Goal: Information Seeking & Learning: Check status

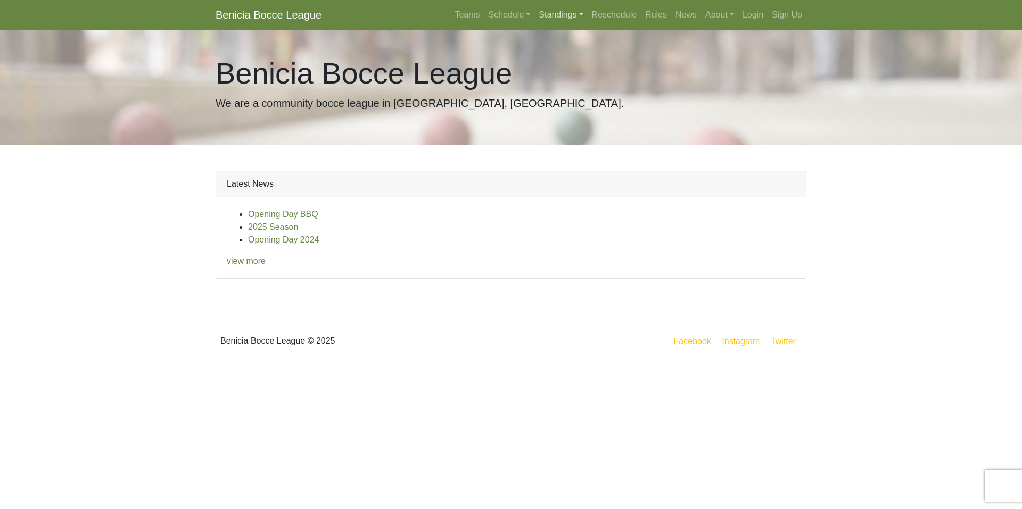
click at [565, 18] on link "Standings" at bounding box center [560, 14] width 53 height 21
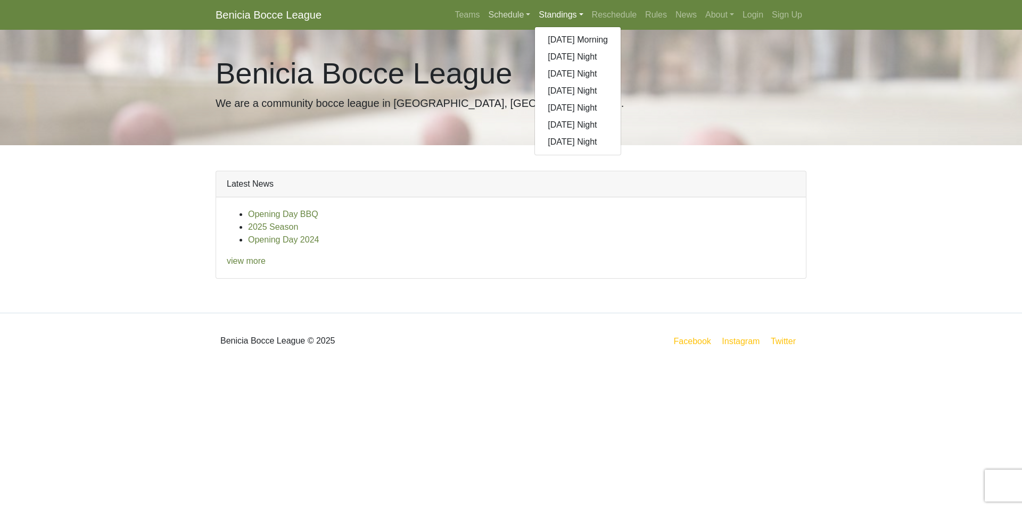
click at [510, 12] on link "Schedule" at bounding box center [509, 14] width 51 height 21
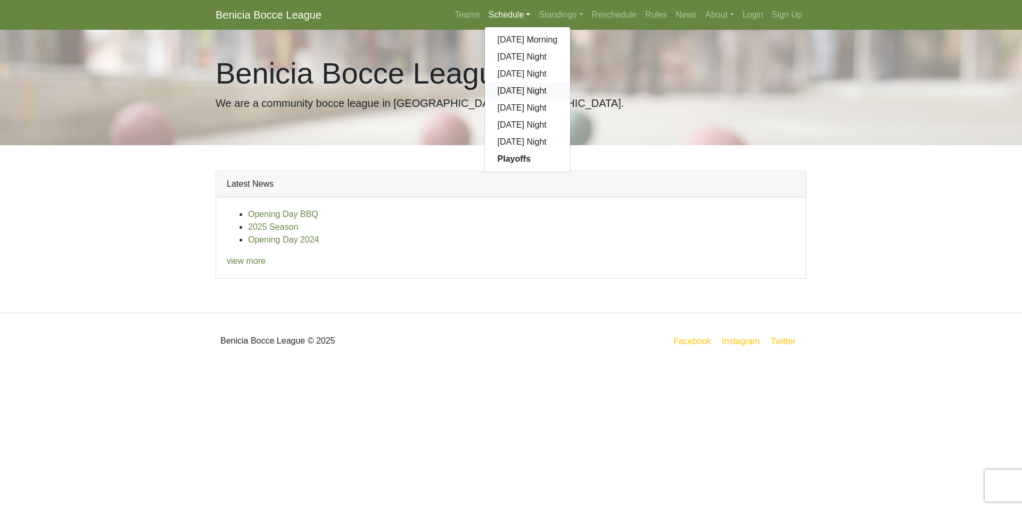
click at [517, 91] on link "[DATE] Night" at bounding box center [528, 91] width 86 height 17
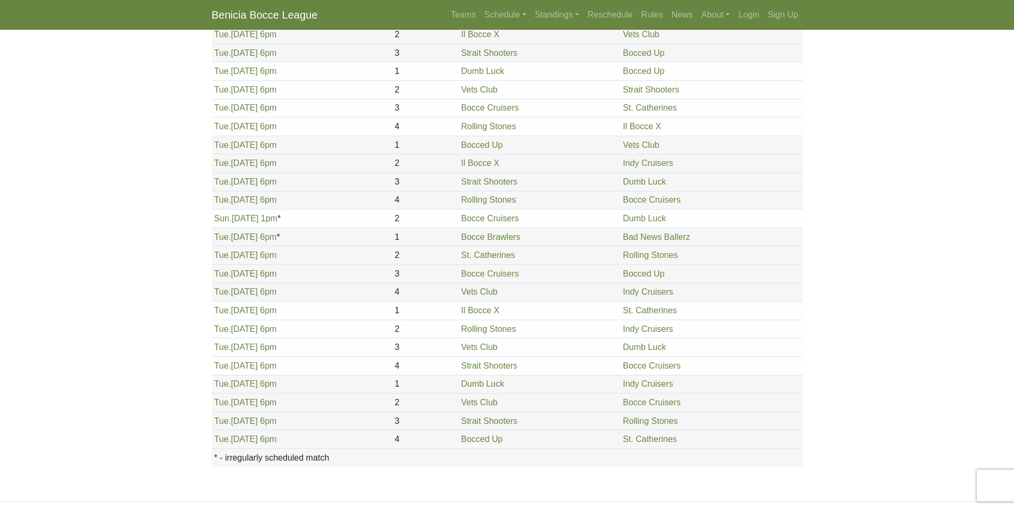
scroll to position [1103, 0]
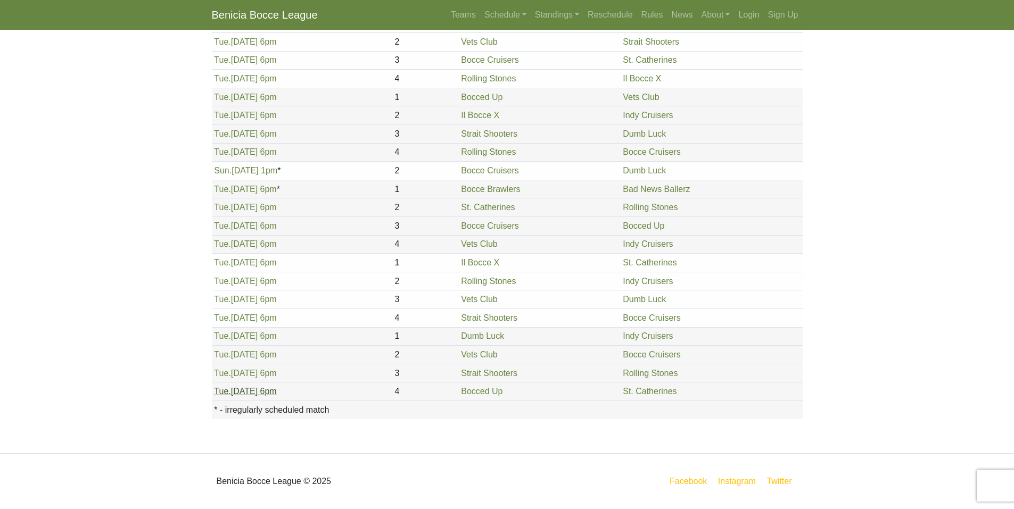
click at [254, 391] on link "Tue. 9/2, 6pm" at bounding box center [245, 391] width 62 height 9
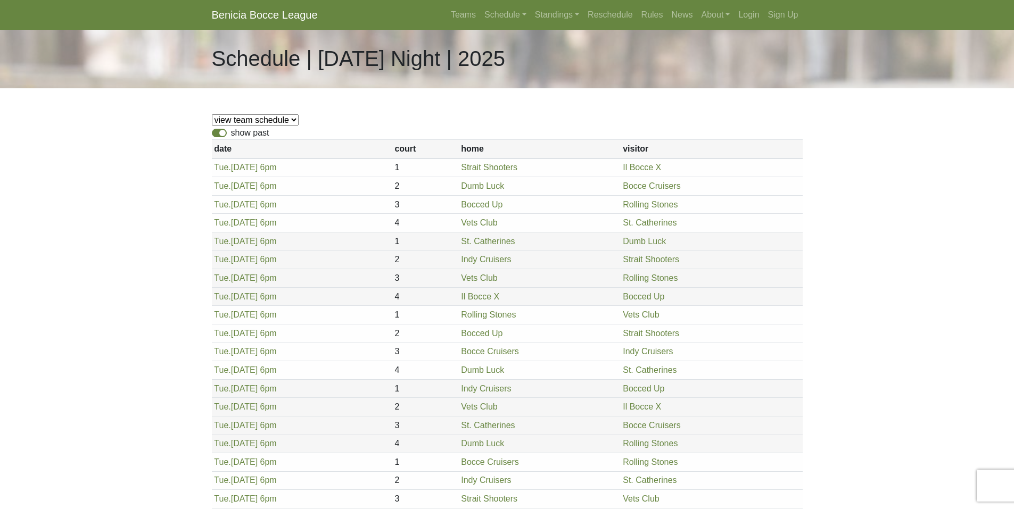
scroll to position [0, 0]
click at [573, 19] on link "Standings" at bounding box center [557, 14] width 53 height 21
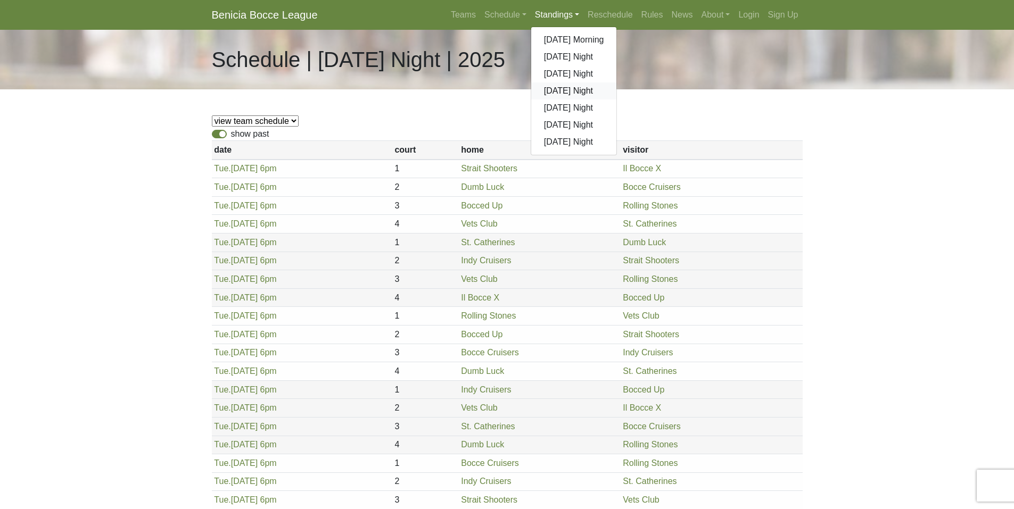
click at [564, 90] on link "[DATE] Night" at bounding box center [574, 91] width 86 height 17
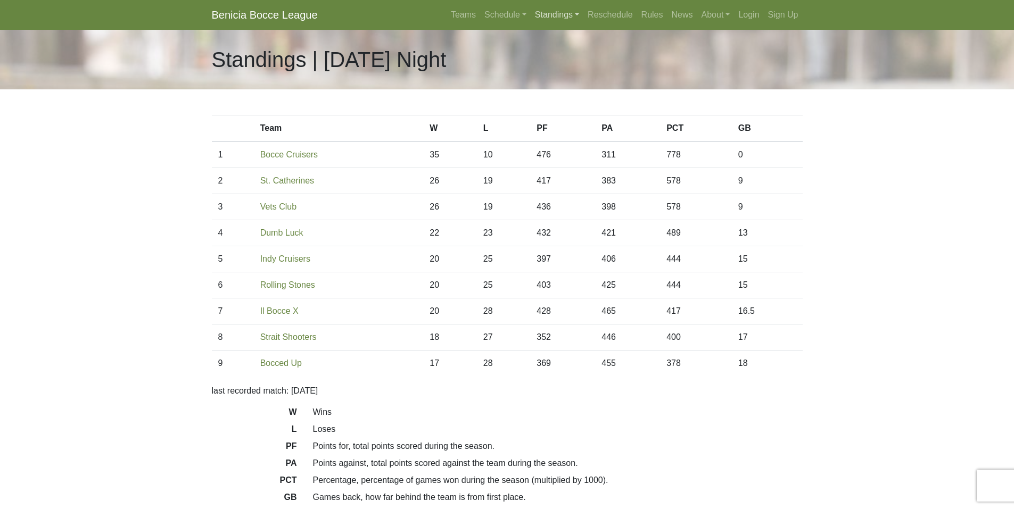
click at [551, 17] on link "Standings" at bounding box center [557, 14] width 53 height 21
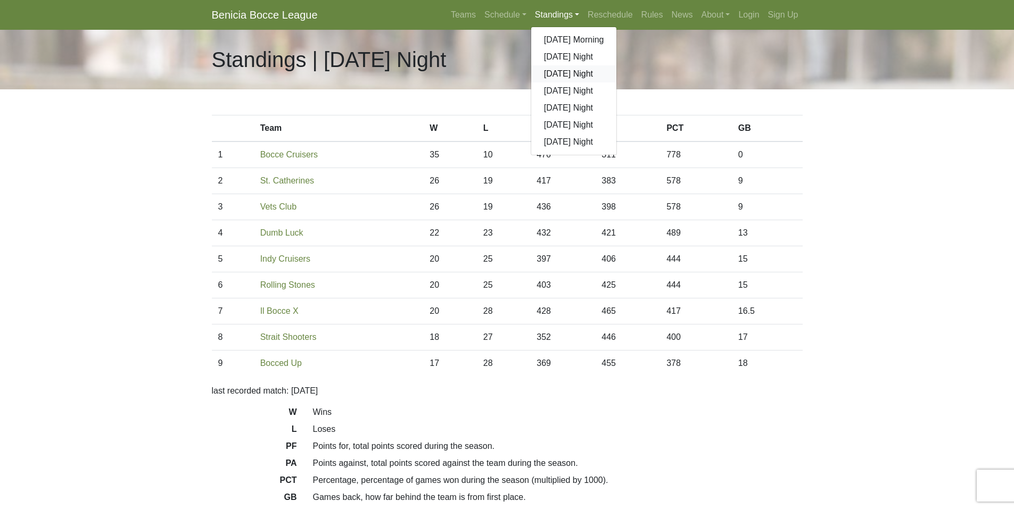
click at [573, 76] on link "[DATE] Night" at bounding box center [574, 73] width 86 height 17
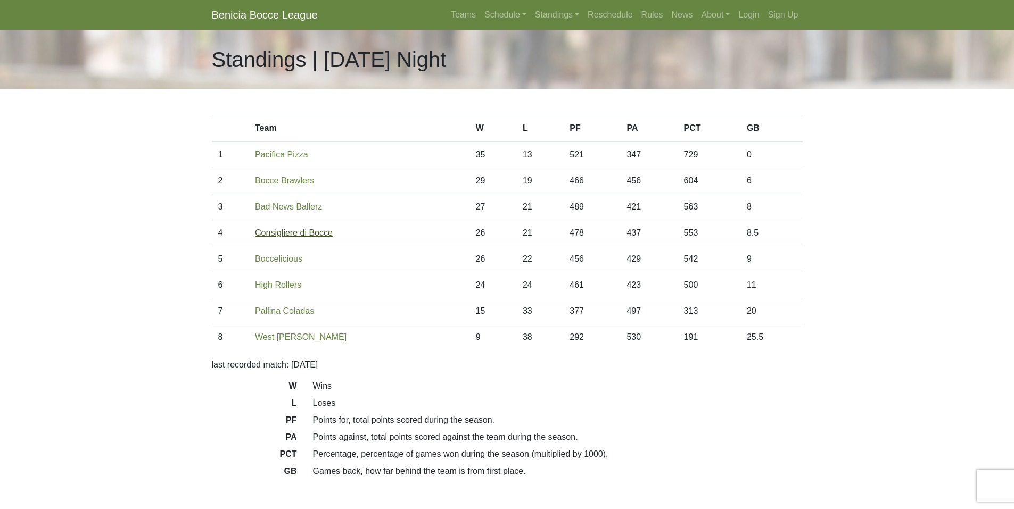
click at [312, 230] on link "Consigliere di Bocce" at bounding box center [294, 232] width 78 height 9
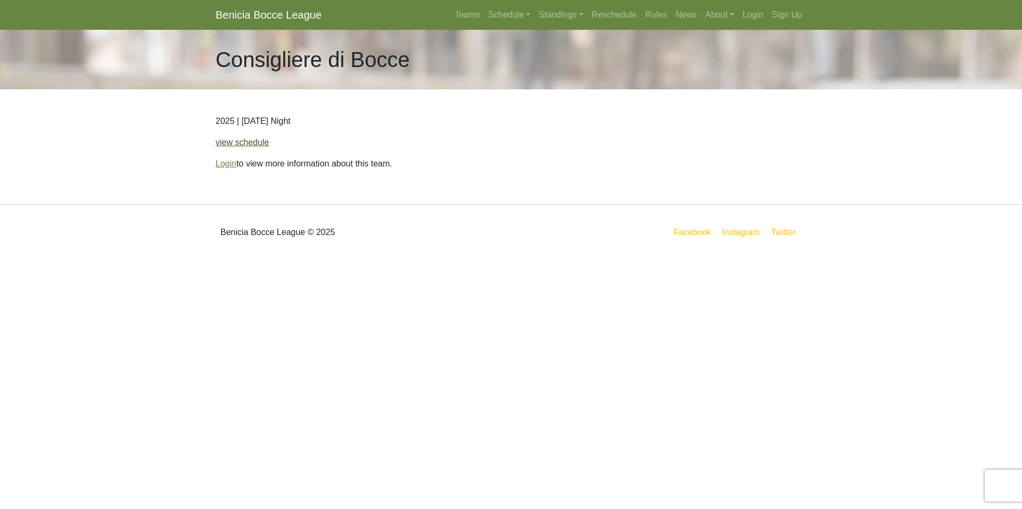
click at [254, 141] on link "view schedule" at bounding box center [243, 142] width 54 height 9
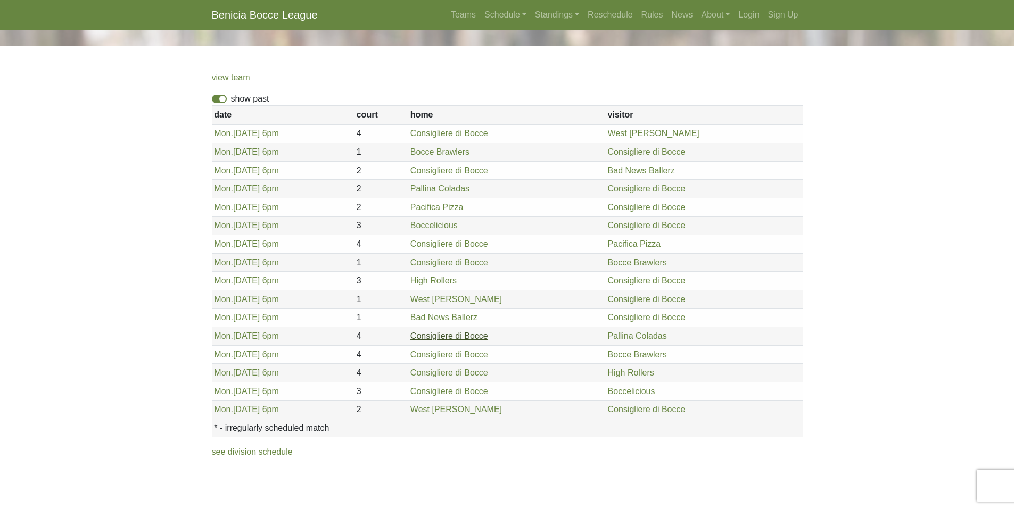
scroll to position [83, 0]
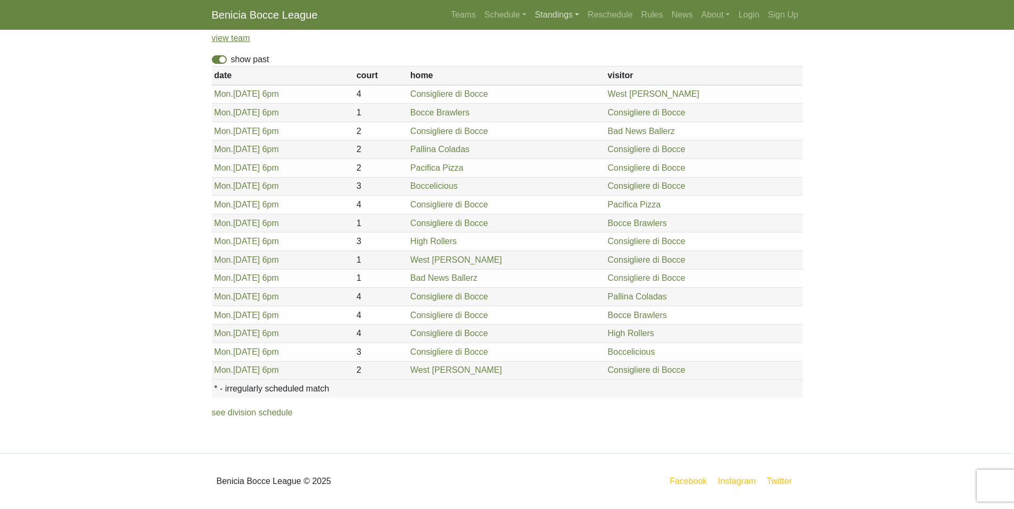
click at [561, 17] on link "Standings" at bounding box center [557, 14] width 53 height 21
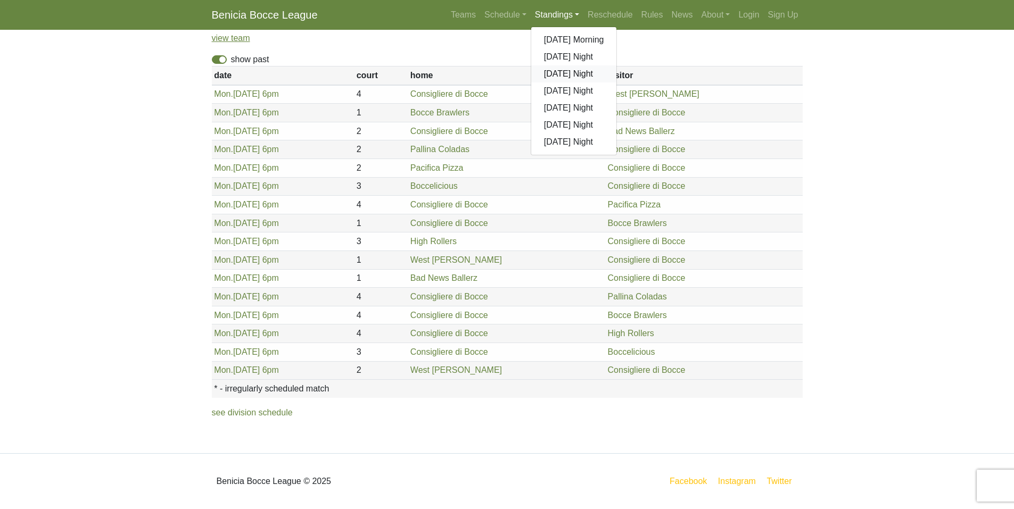
click at [563, 73] on link "[DATE] Night" at bounding box center [574, 73] width 86 height 17
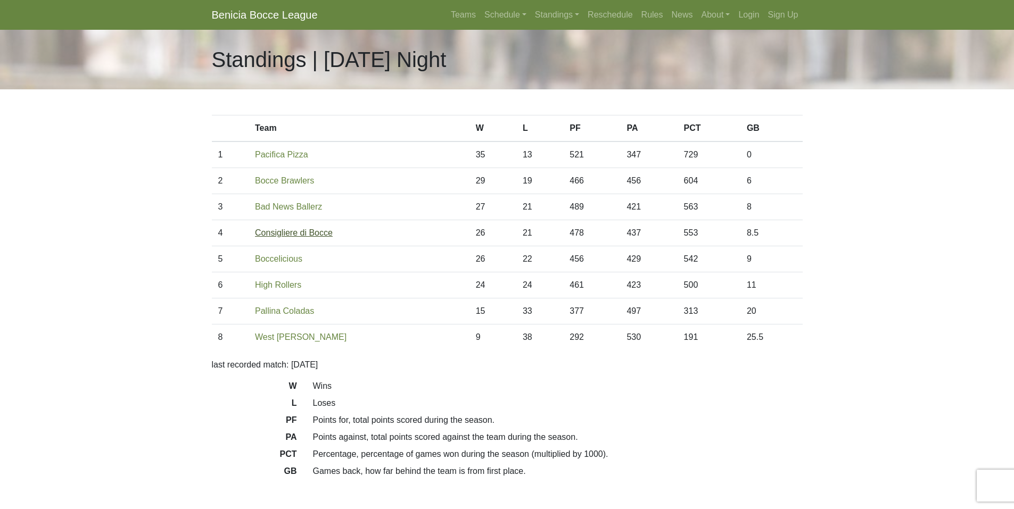
click at [303, 234] on link "Consigliere di Bocce" at bounding box center [294, 232] width 78 height 9
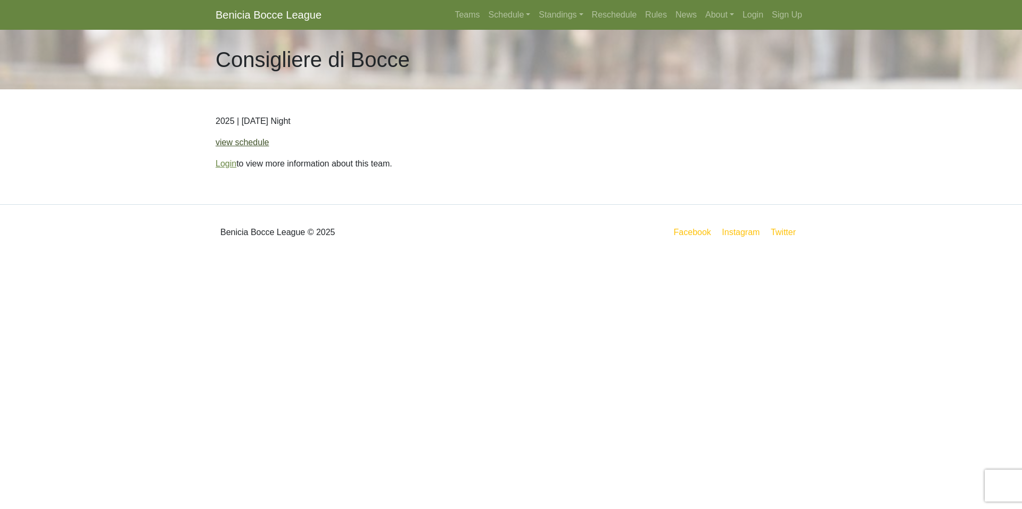
click at [246, 143] on link "view schedule" at bounding box center [243, 142] width 54 height 9
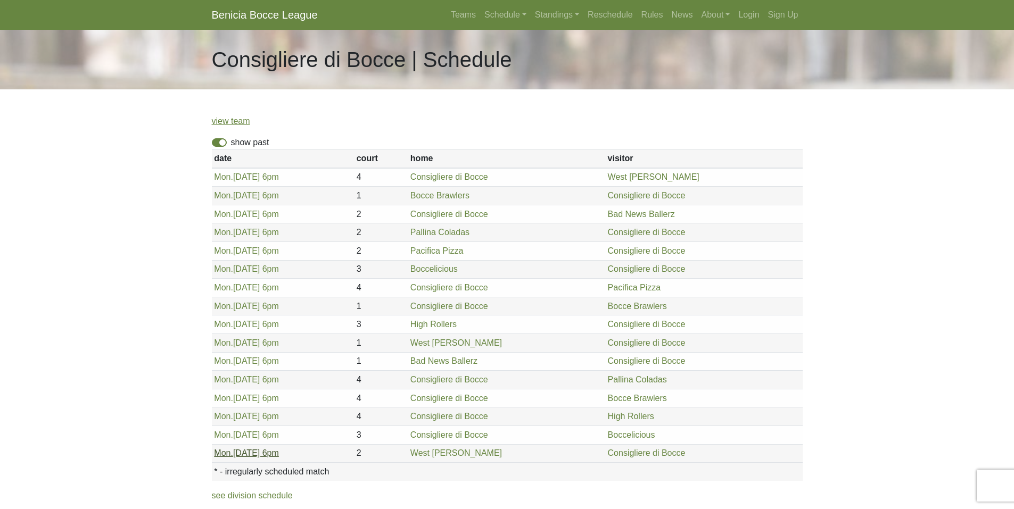
click at [246, 452] on link "[DATE] 6pm" at bounding box center [246, 453] width 65 height 9
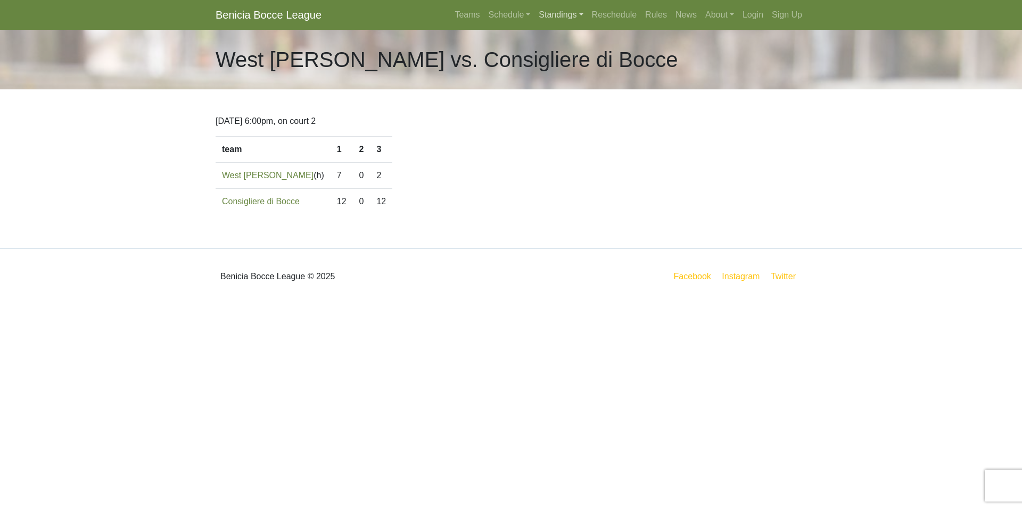
click at [567, 17] on link "Standings" at bounding box center [560, 14] width 53 height 21
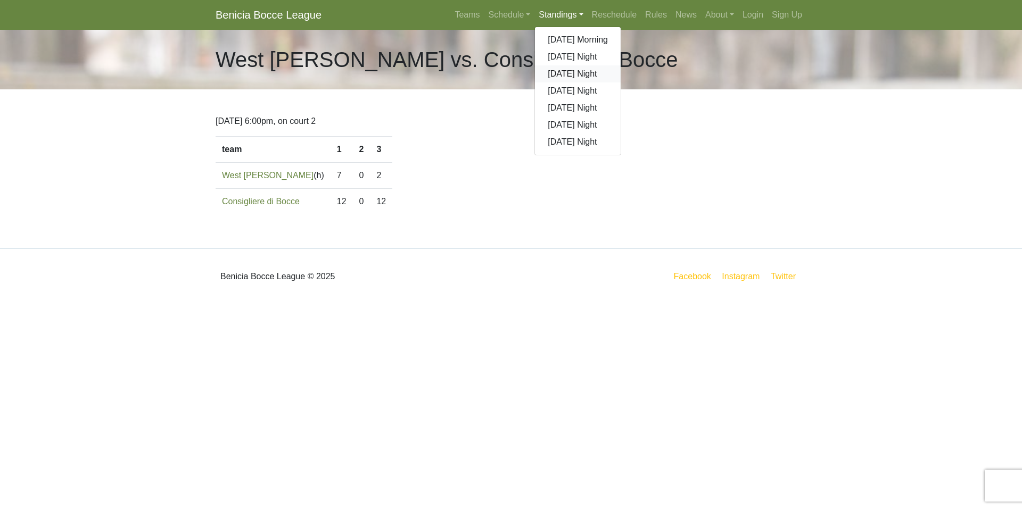
click at [573, 71] on link "[DATE] Night" at bounding box center [578, 73] width 86 height 17
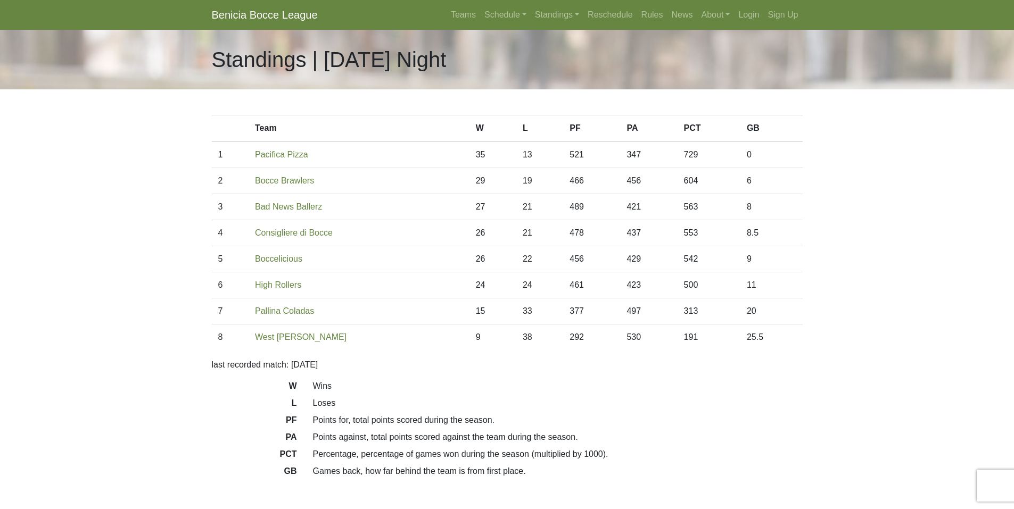
drag, startPoint x: 249, startPoint y: 230, endPoint x: 334, endPoint y: 236, distance: 85.3
click at [334, 236] on tr "4 Consigliere di Bocce 26 21 478 437 553 8.5" at bounding box center [507, 233] width 591 height 26
copy tr "Consigliere di Bocce"
click at [509, 14] on link "Schedule" at bounding box center [505, 14] width 51 height 21
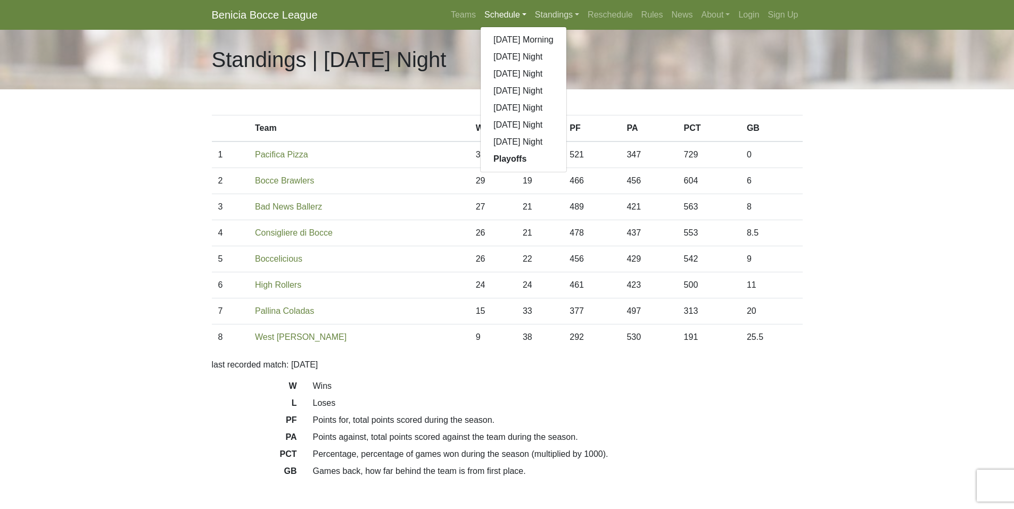
click at [565, 15] on link "Standings" at bounding box center [557, 14] width 53 height 21
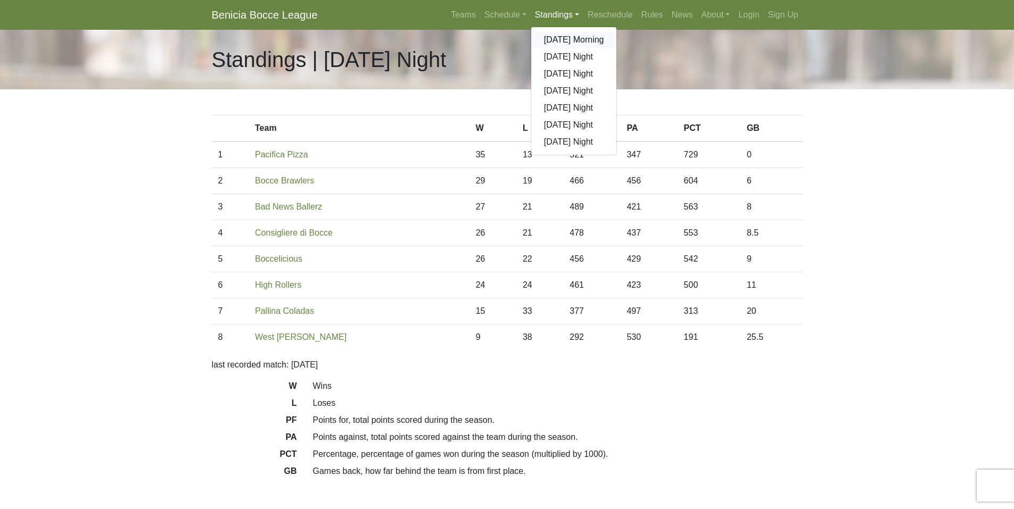
click at [575, 39] on link "[DATE] Morning" at bounding box center [574, 39] width 86 height 17
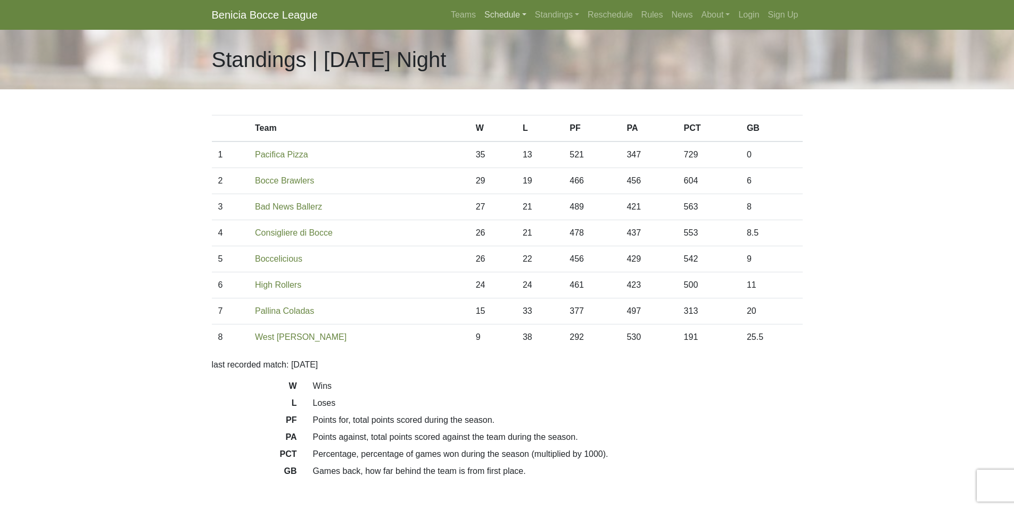
click at [506, 17] on link "Schedule" at bounding box center [505, 14] width 51 height 21
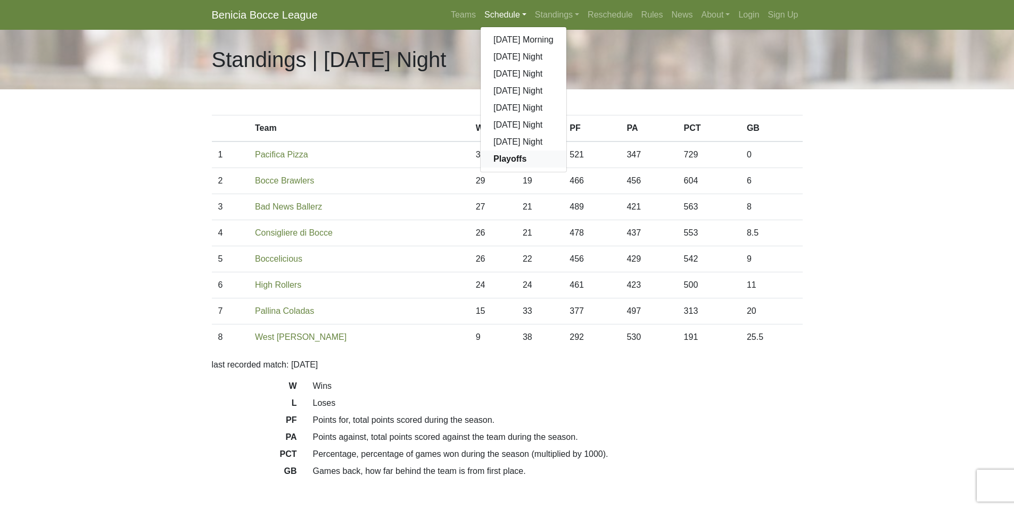
click at [507, 155] on strong "Playoffs" at bounding box center [509, 158] width 33 height 9
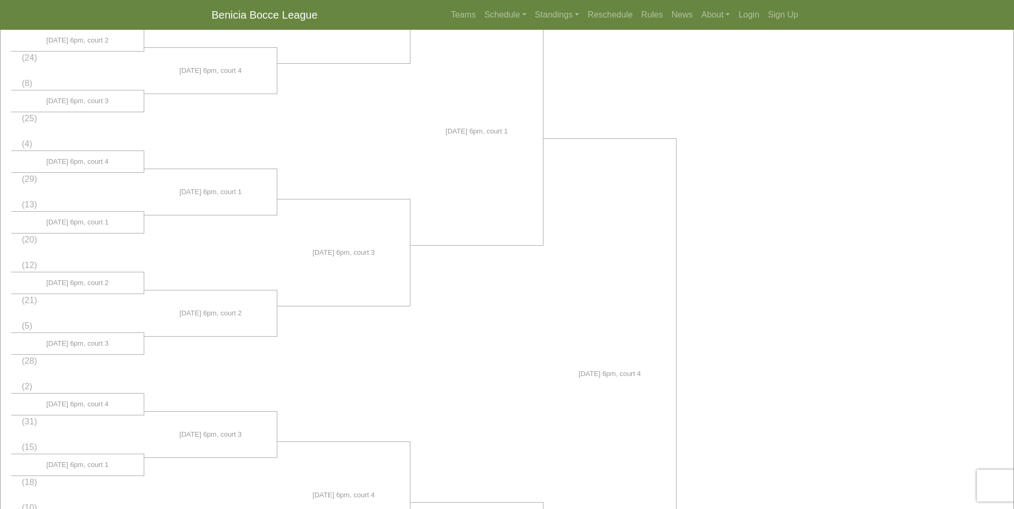
scroll to position [615, 0]
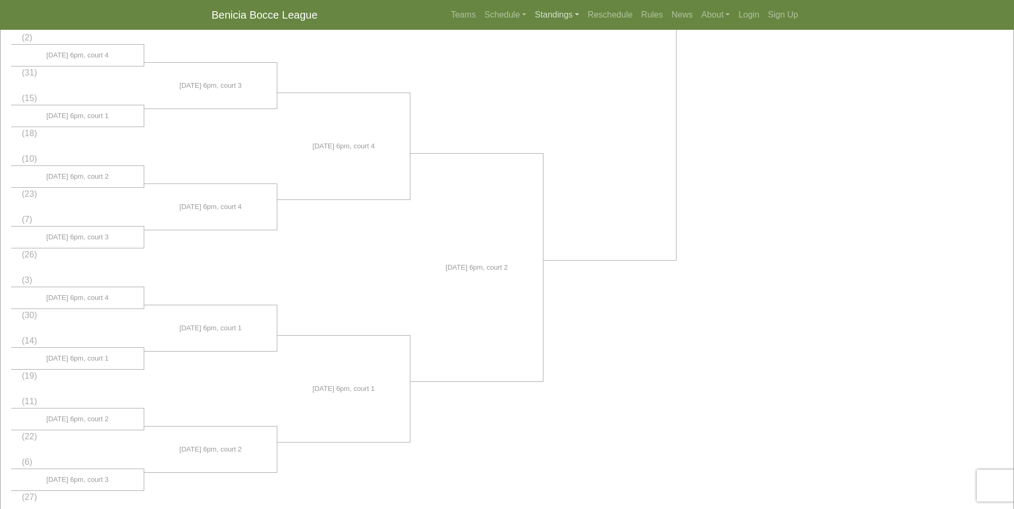
click at [546, 14] on link "Standings" at bounding box center [557, 14] width 53 height 21
click at [550, 68] on link "[DATE] Night" at bounding box center [574, 73] width 86 height 17
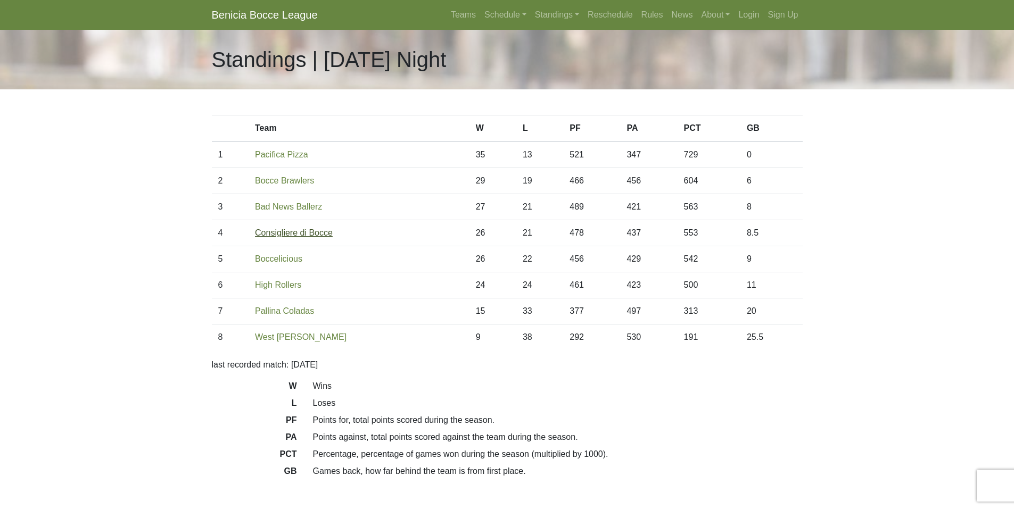
drag, startPoint x: 336, startPoint y: 232, endPoint x: 257, endPoint y: 232, distance: 79.3
click at [257, 232] on td "Consigliere di Bocce" at bounding box center [359, 233] width 221 height 26
copy link "Consigliere di Bocce"
